Goal: Task Accomplishment & Management: Manage account settings

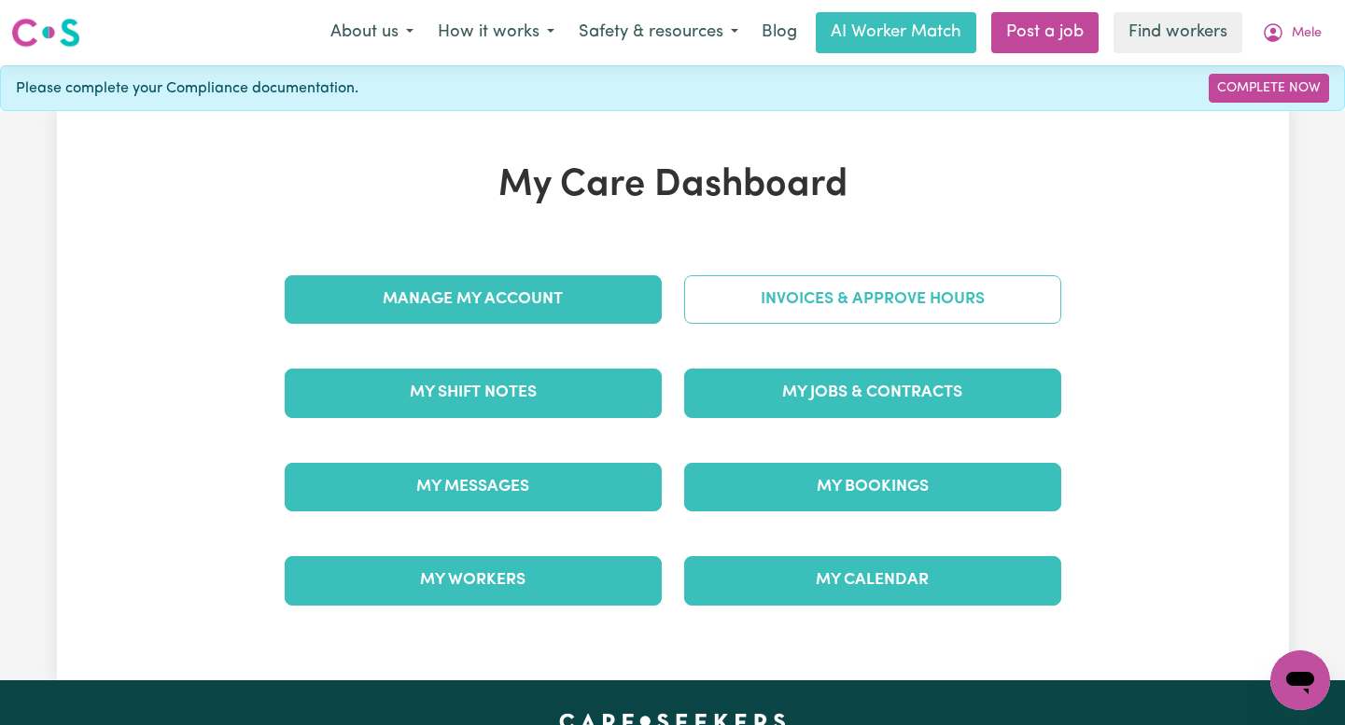
click at [916, 304] on link "Invoices & Approve Hours" at bounding box center [872, 299] width 377 height 49
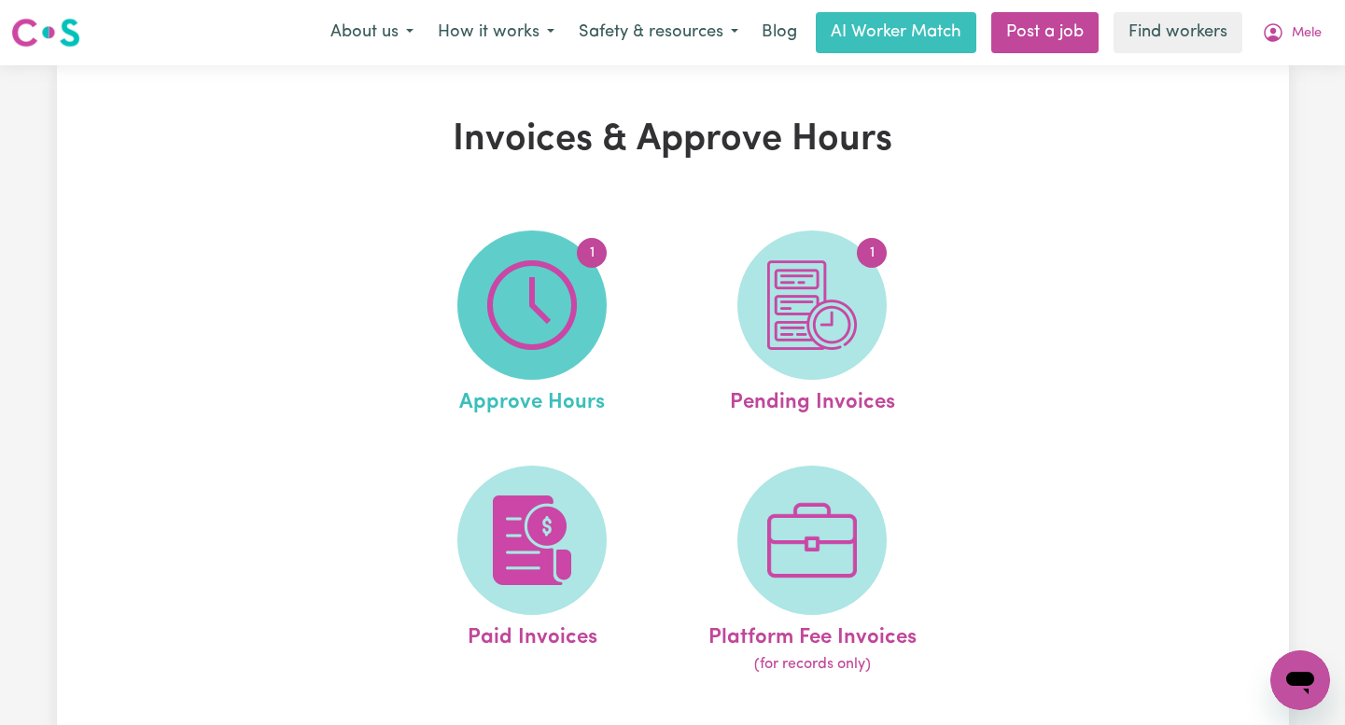
click at [547, 332] on img at bounding box center [532, 305] width 90 height 90
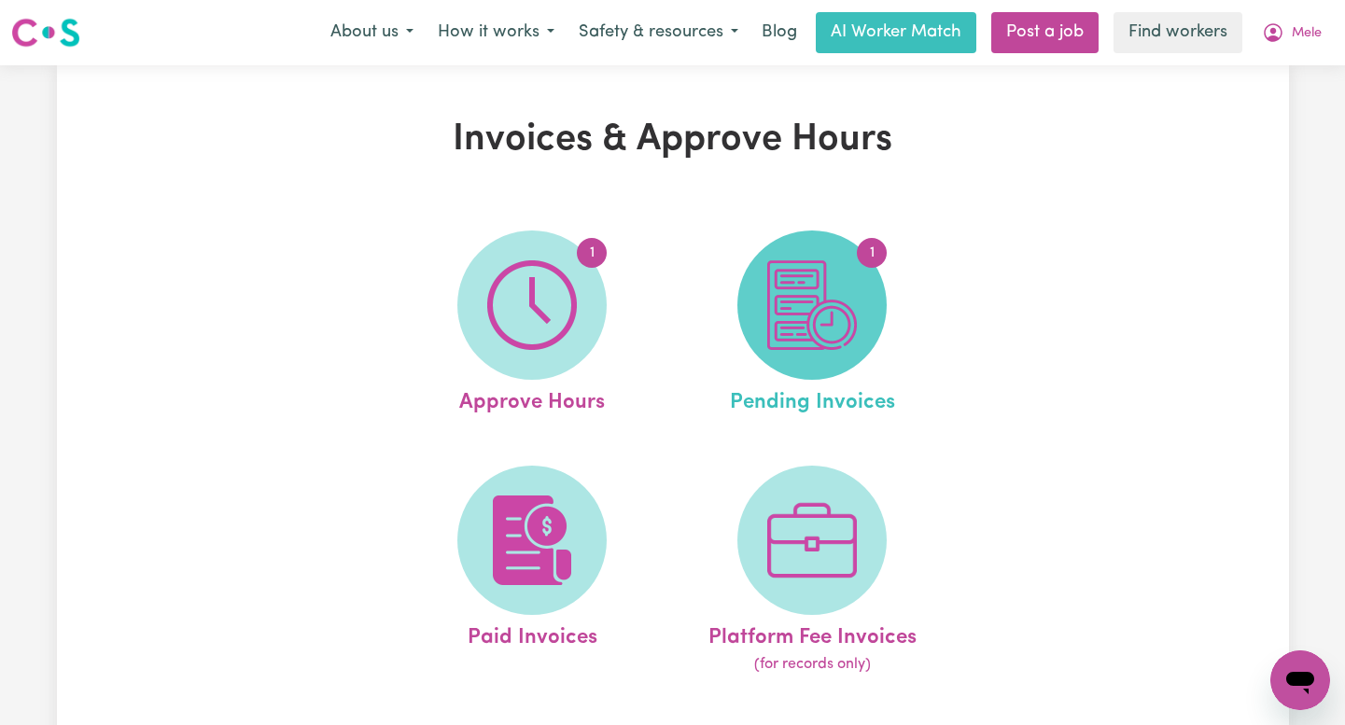
click at [852, 304] on img at bounding box center [812, 305] width 90 height 90
